Goal: Task Accomplishment & Management: Use online tool/utility

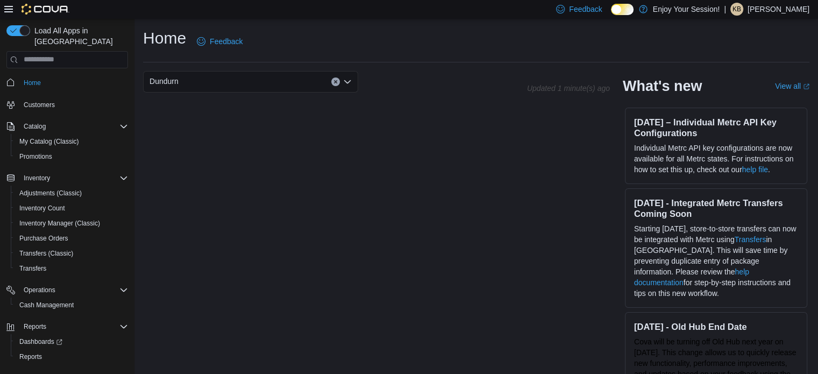
click at [509, 263] on div "Dundurn Updated 1 minute(s) ago What's new View all (opens in a new tab or wind…" at bounding box center [476, 228] width 666 height 315
click at [31, 352] on span "Reports" at bounding box center [30, 356] width 23 height 9
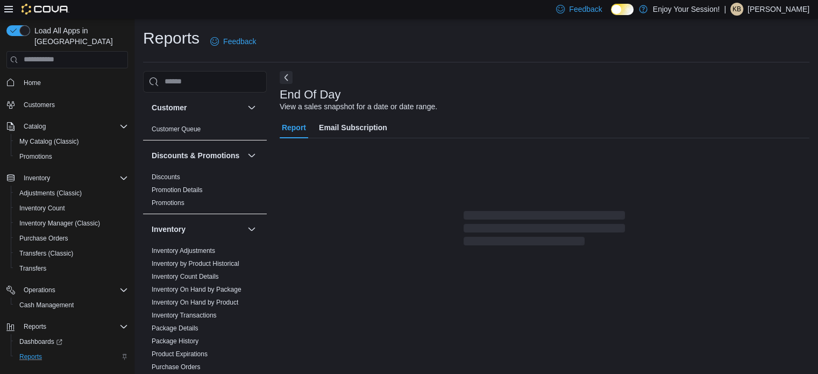
scroll to position [7, 0]
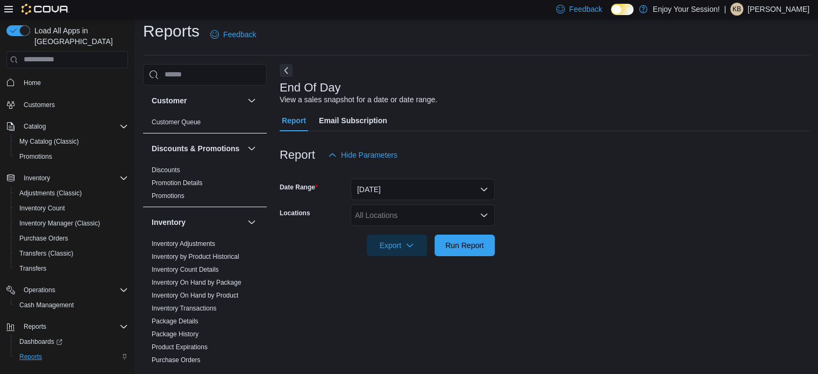
click at [426, 221] on div "All Locations" at bounding box center [423, 215] width 144 height 22
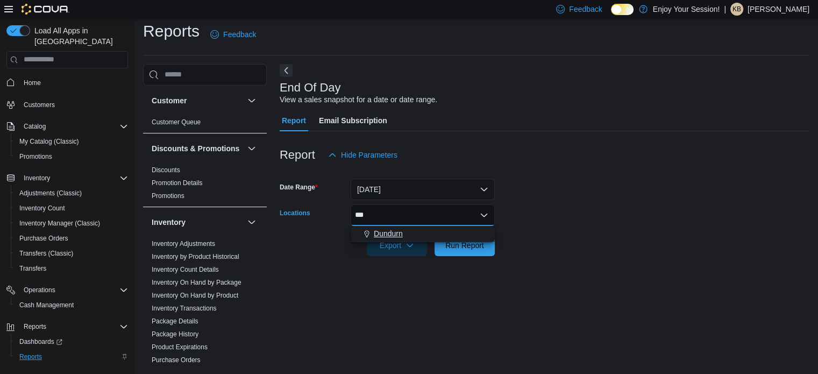
type input "***"
click at [424, 232] on div "Dundurn" at bounding box center [422, 233] width 131 height 11
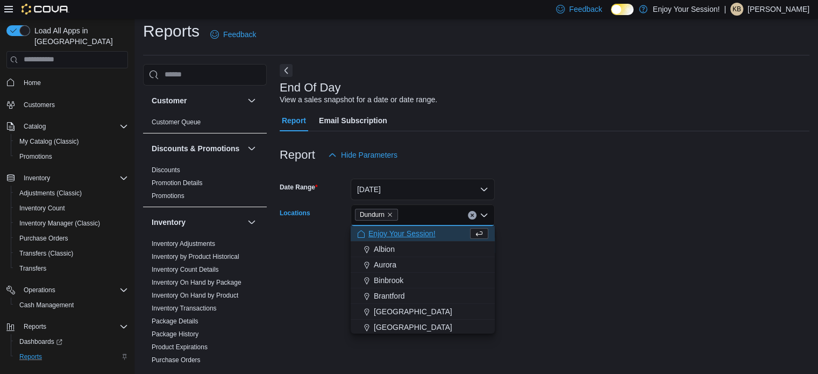
click at [567, 253] on form "Date Range [DATE] Locations [GEOGRAPHIC_DATA] Combo box. Selected. [GEOGRAPHIC_…" at bounding box center [545, 211] width 530 height 90
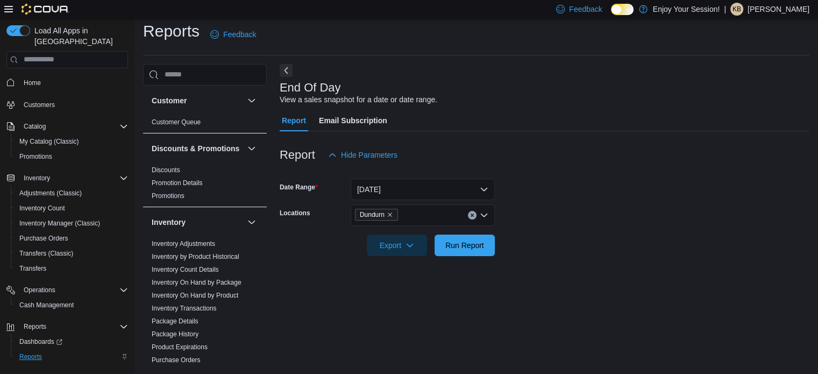
click at [467, 259] on div at bounding box center [545, 262] width 530 height 13
click at [469, 245] on span "Run Report" at bounding box center [464, 244] width 39 height 11
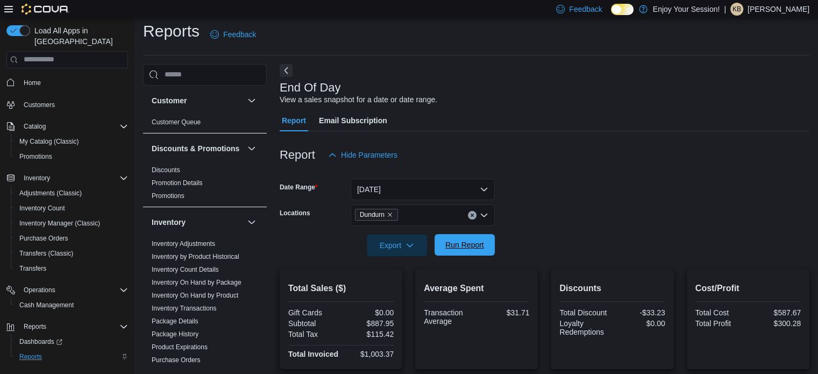
click at [456, 234] on div "Export Run Report" at bounding box center [387, 245] width 215 height 22
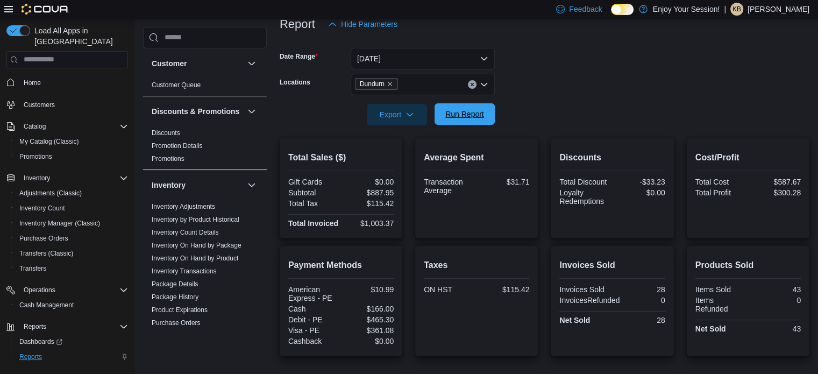
scroll to position [60, 0]
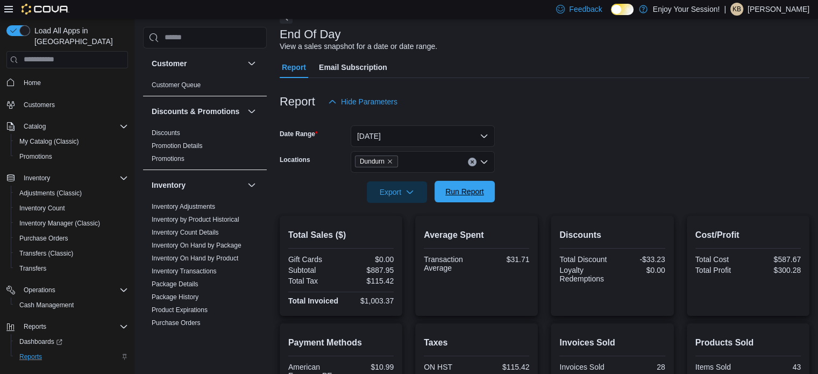
click at [461, 194] on span "Run Report" at bounding box center [464, 191] width 39 height 11
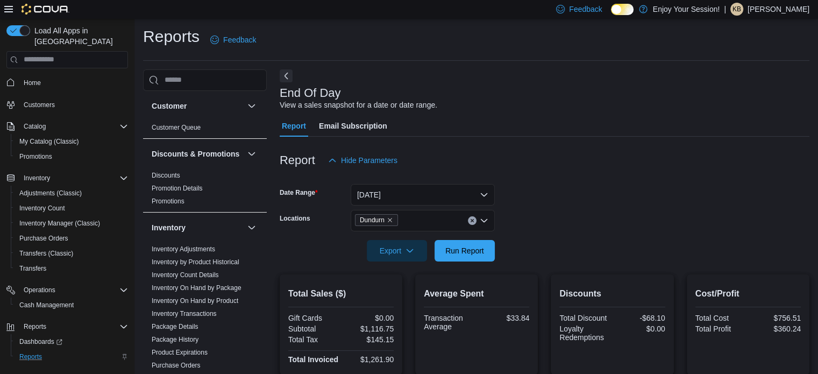
scroll to position [0, 0]
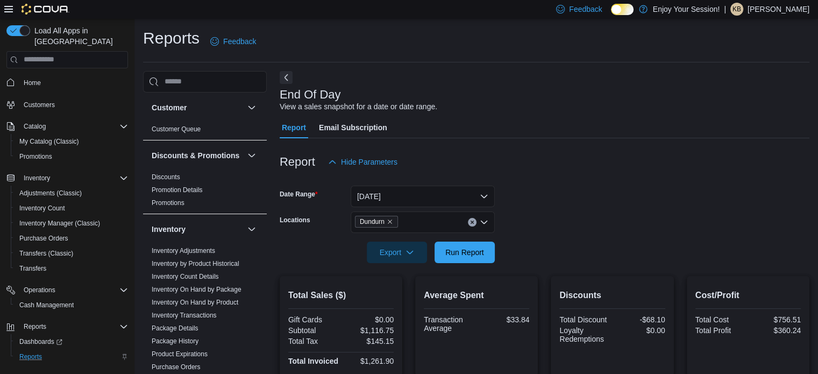
click at [698, 155] on div "Report Hide Parameters" at bounding box center [545, 162] width 530 height 22
click at [511, 85] on div at bounding box center [545, 86] width 530 height 4
